Goal: Task Accomplishment & Management: Manage account settings

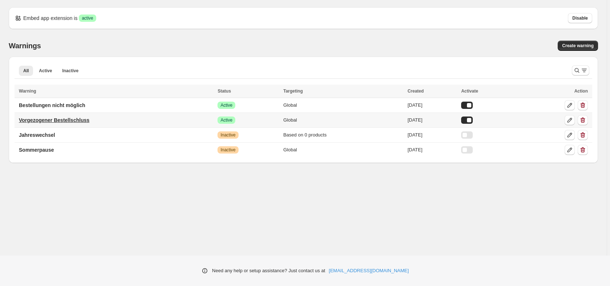
click at [70, 120] on p "Vorgezogener Bestellschluss" at bounding box center [54, 119] width 70 height 7
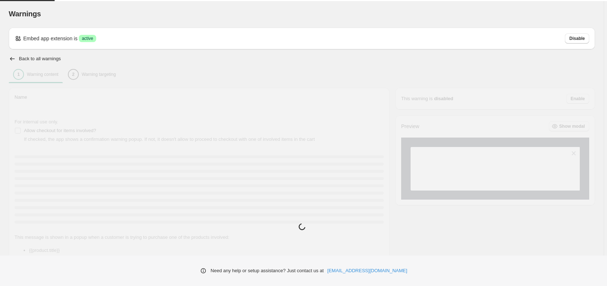
type input "**********"
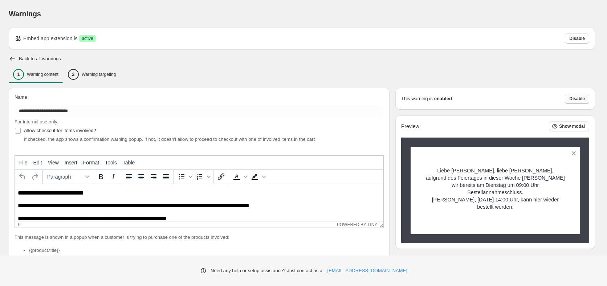
click at [581, 99] on span "Disable" at bounding box center [577, 99] width 16 height 6
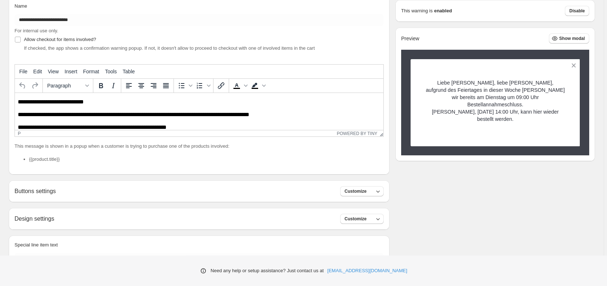
scroll to position [131, 0]
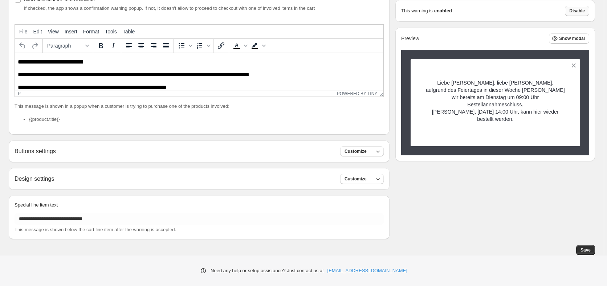
click at [581, 12] on span "Disable" at bounding box center [577, 11] width 16 height 6
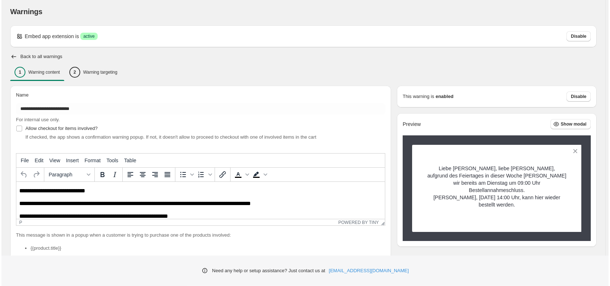
scroll to position [0, 0]
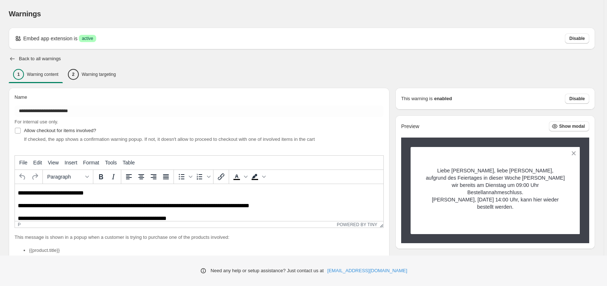
click at [14, 58] on icon "button" at bounding box center [12, 58] width 7 height 7
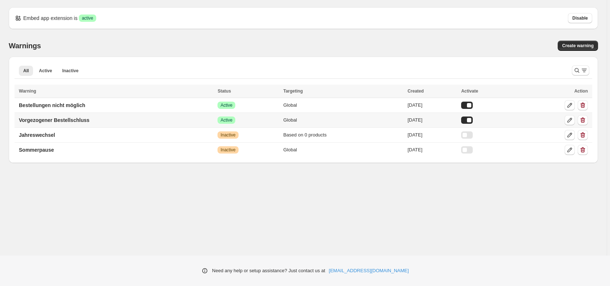
click at [469, 119] on div at bounding box center [467, 119] width 12 height 7
